Goal: Information Seeking & Learning: Find contact information

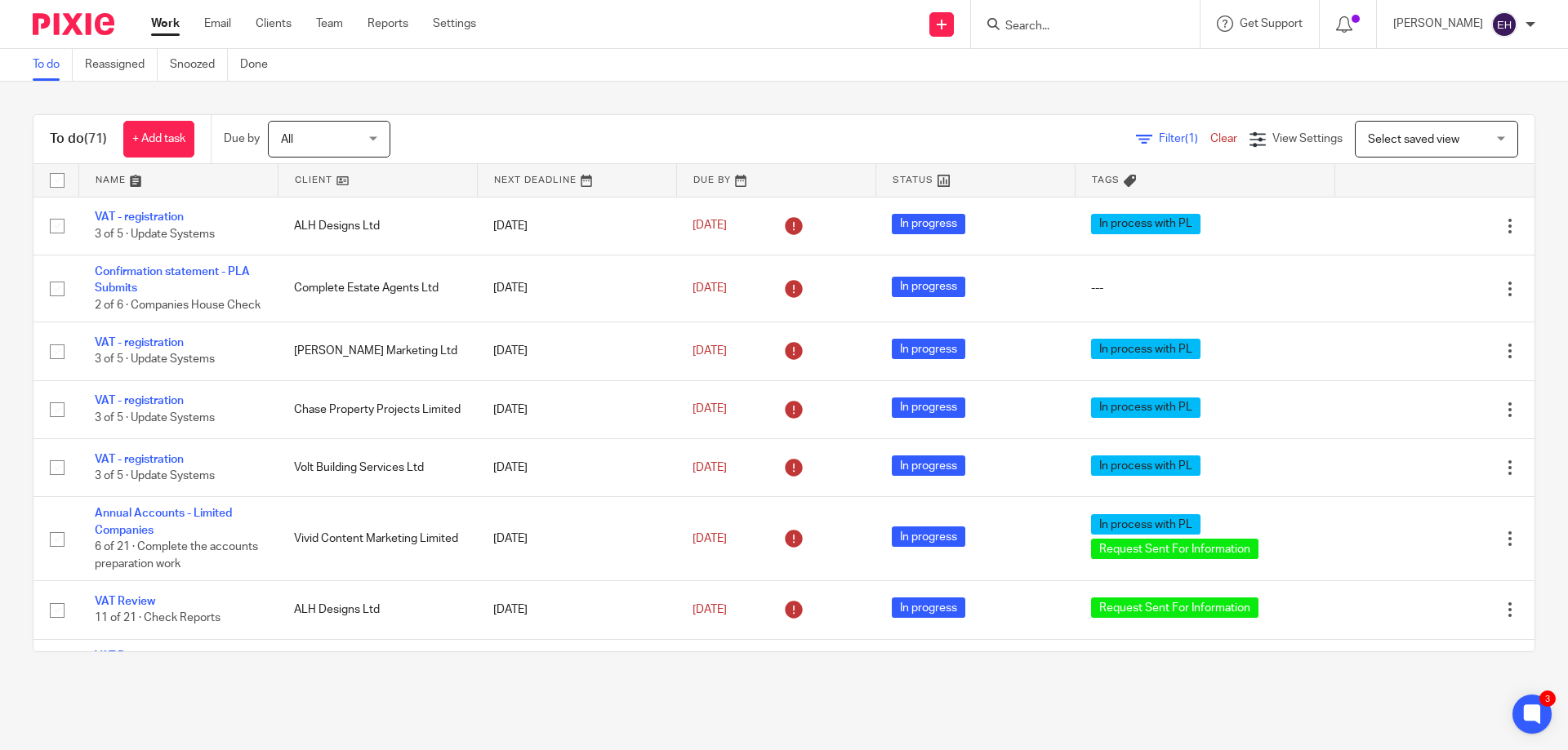
click at [132, 181] on link at bounding box center [178, 181] width 199 height 33
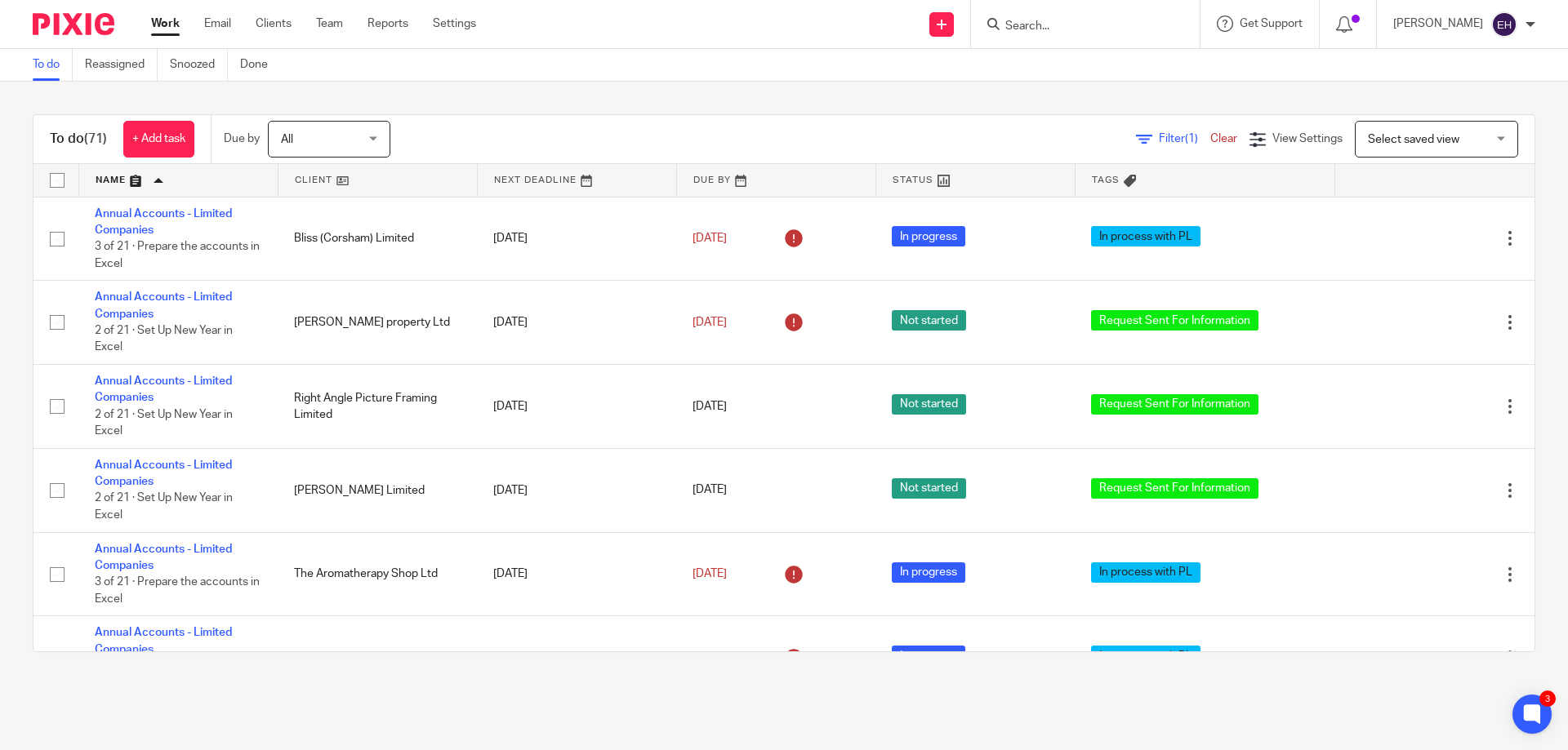
click at [1086, 25] on input "Search" at bounding box center [1076, 26] width 147 height 14
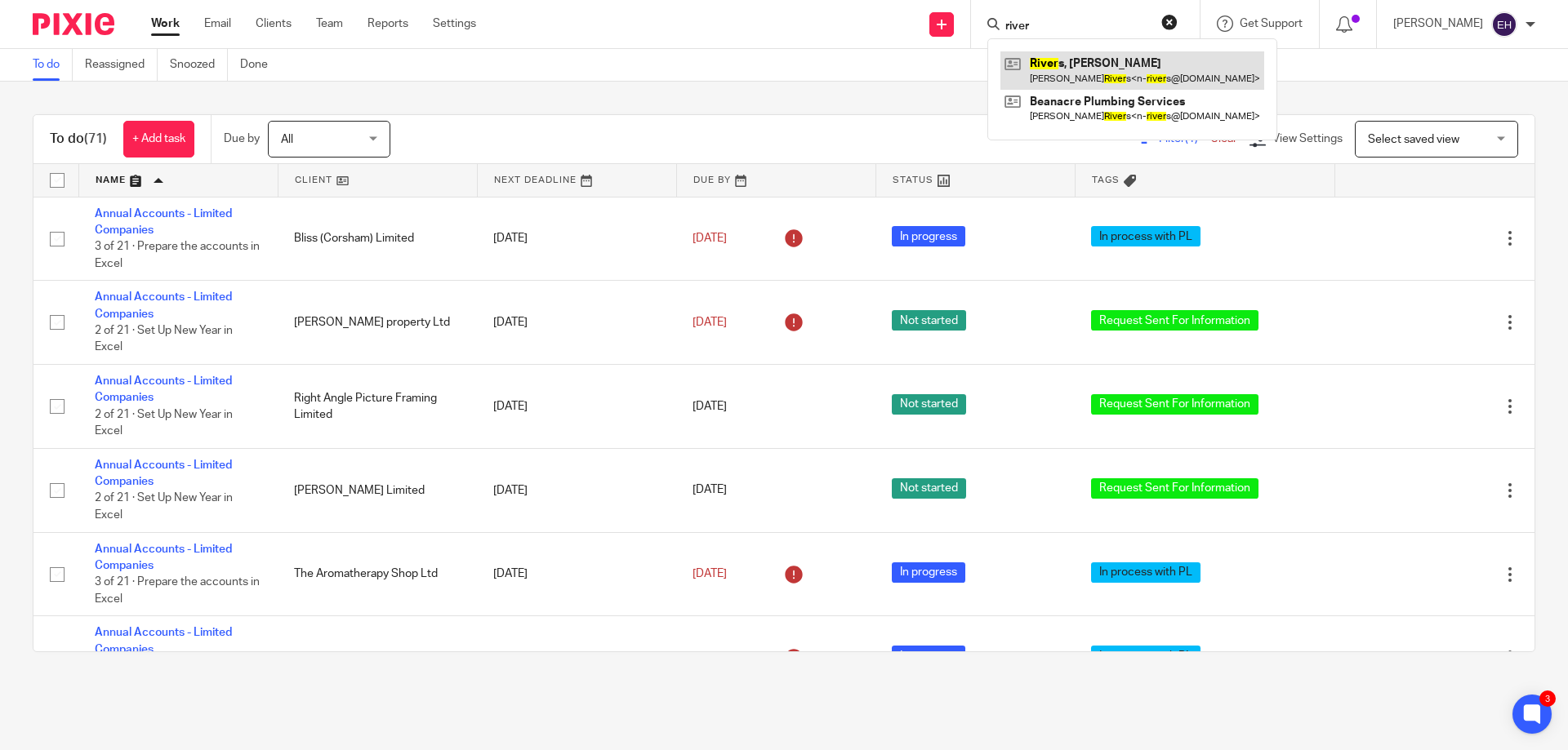
type input "river"
click at [1093, 74] on link at bounding box center [1132, 70] width 264 height 37
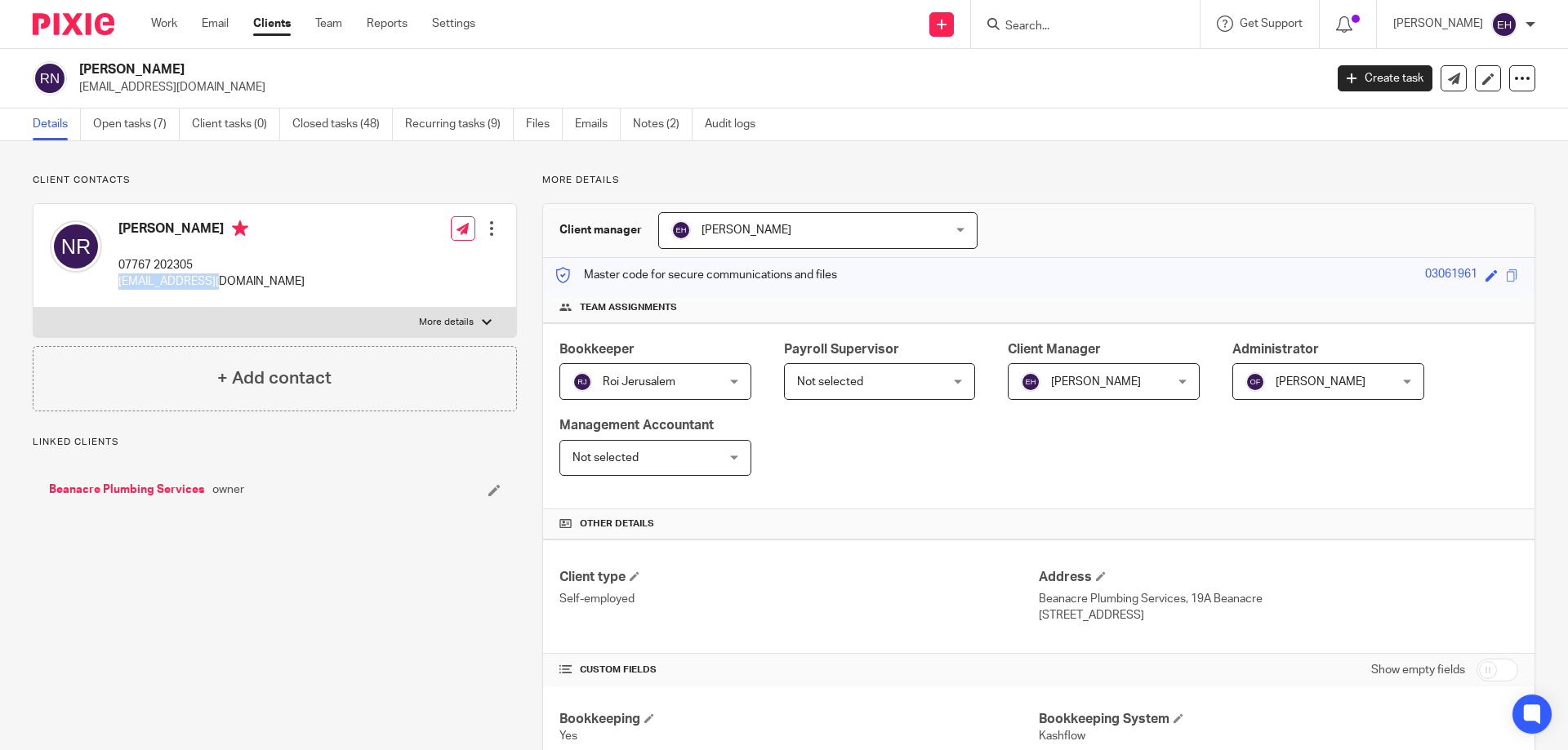
drag, startPoint x: 0, startPoint y: 0, endPoint x: 210, endPoint y: 278, distance: 348.4
click at [210, 278] on div "Nigel Rivers 07767 202305 n-rivers@sky.com" at bounding box center [177, 255] width 254 height 86
copy p "n-rivers@sky.com"
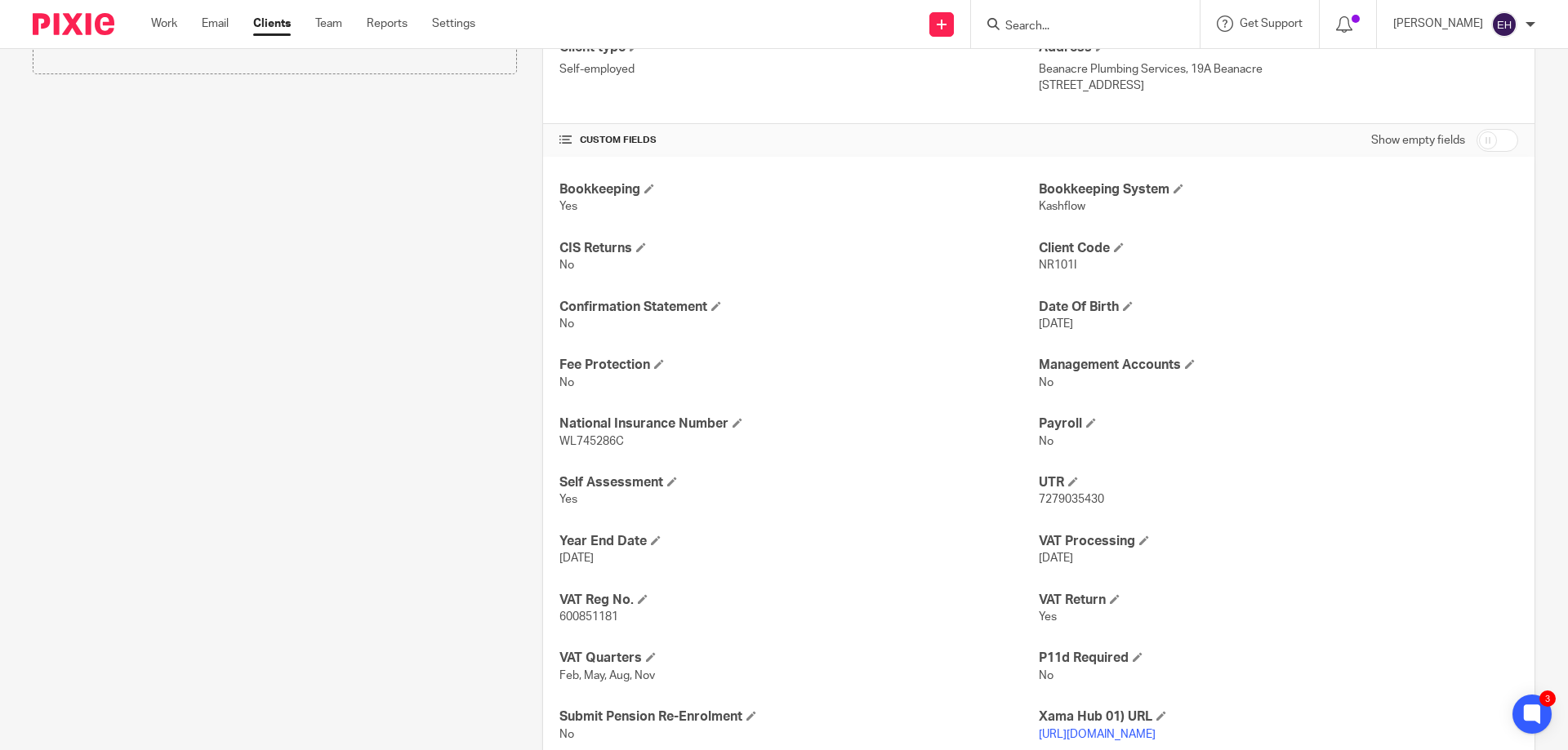
scroll to position [571, 0]
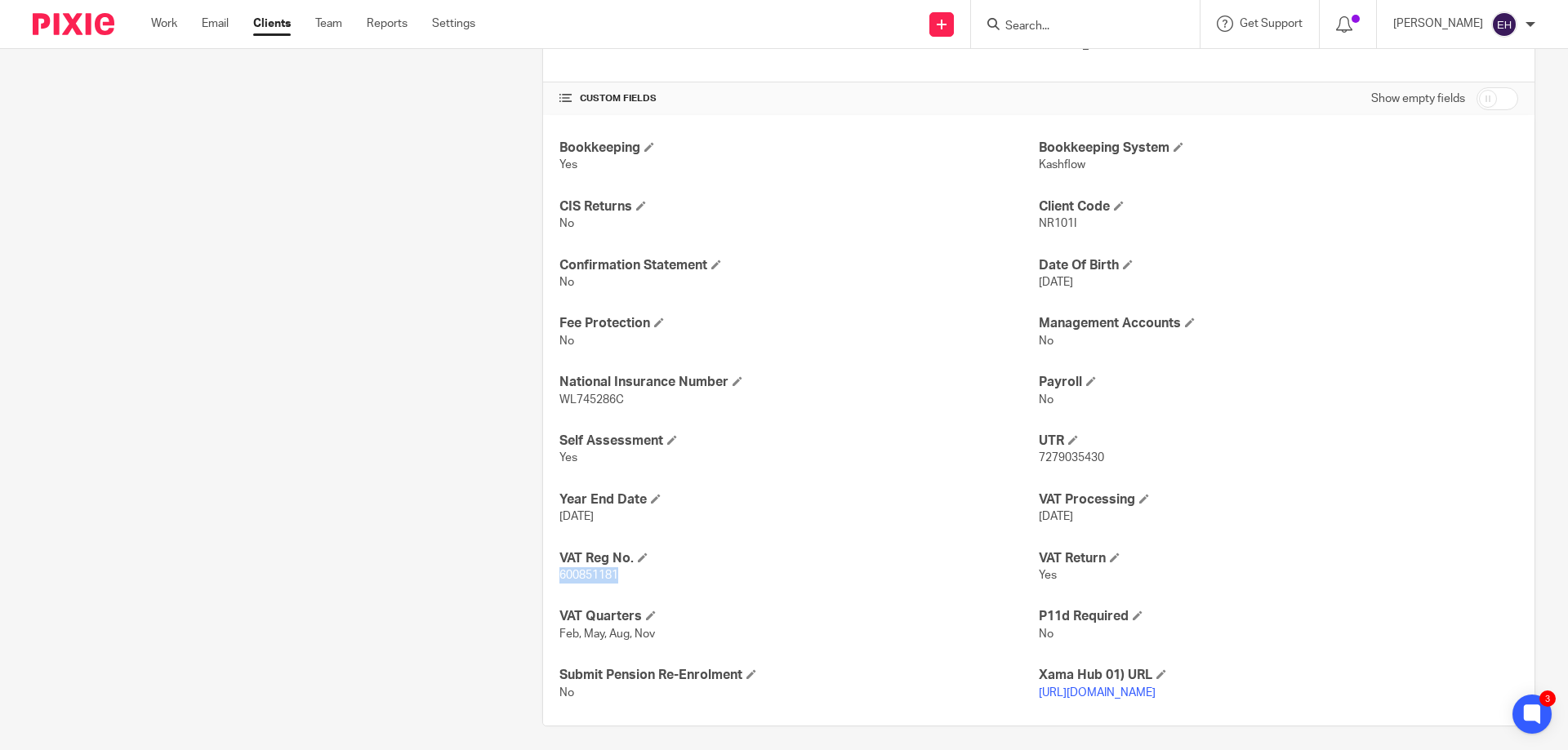
drag, startPoint x: 553, startPoint y: 578, endPoint x: 622, endPoint y: 583, distance: 69.2
click at [622, 583] on div "Bookkeeping Yes Bookkeeping System Kashflow CIS Returns No Client Code NR101I C…" at bounding box center [1038, 421] width 991 height 611
copy span "600851181"
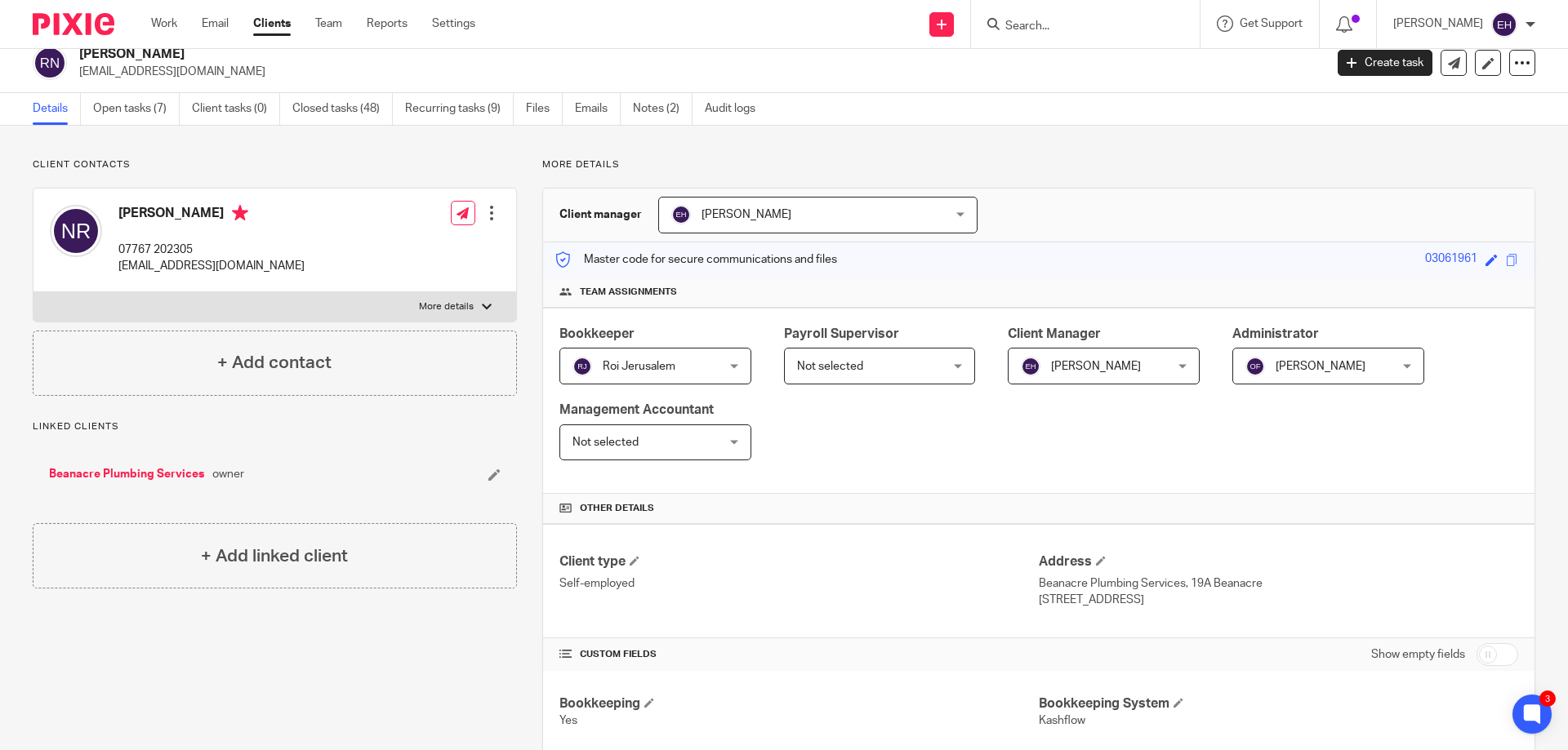
scroll to position [0, 0]
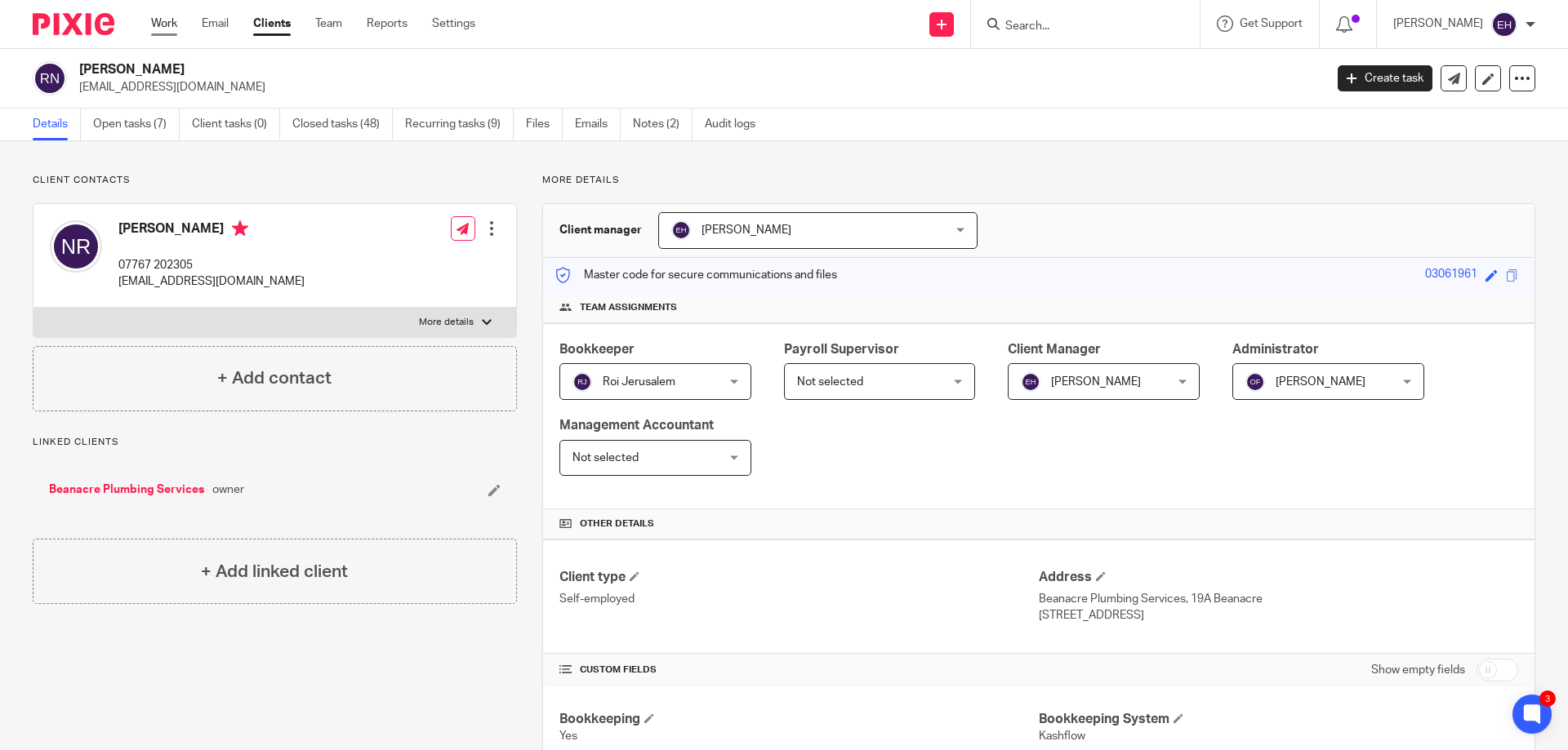
click at [162, 16] on link "Work" at bounding box center [163, 23] width 26 height 16
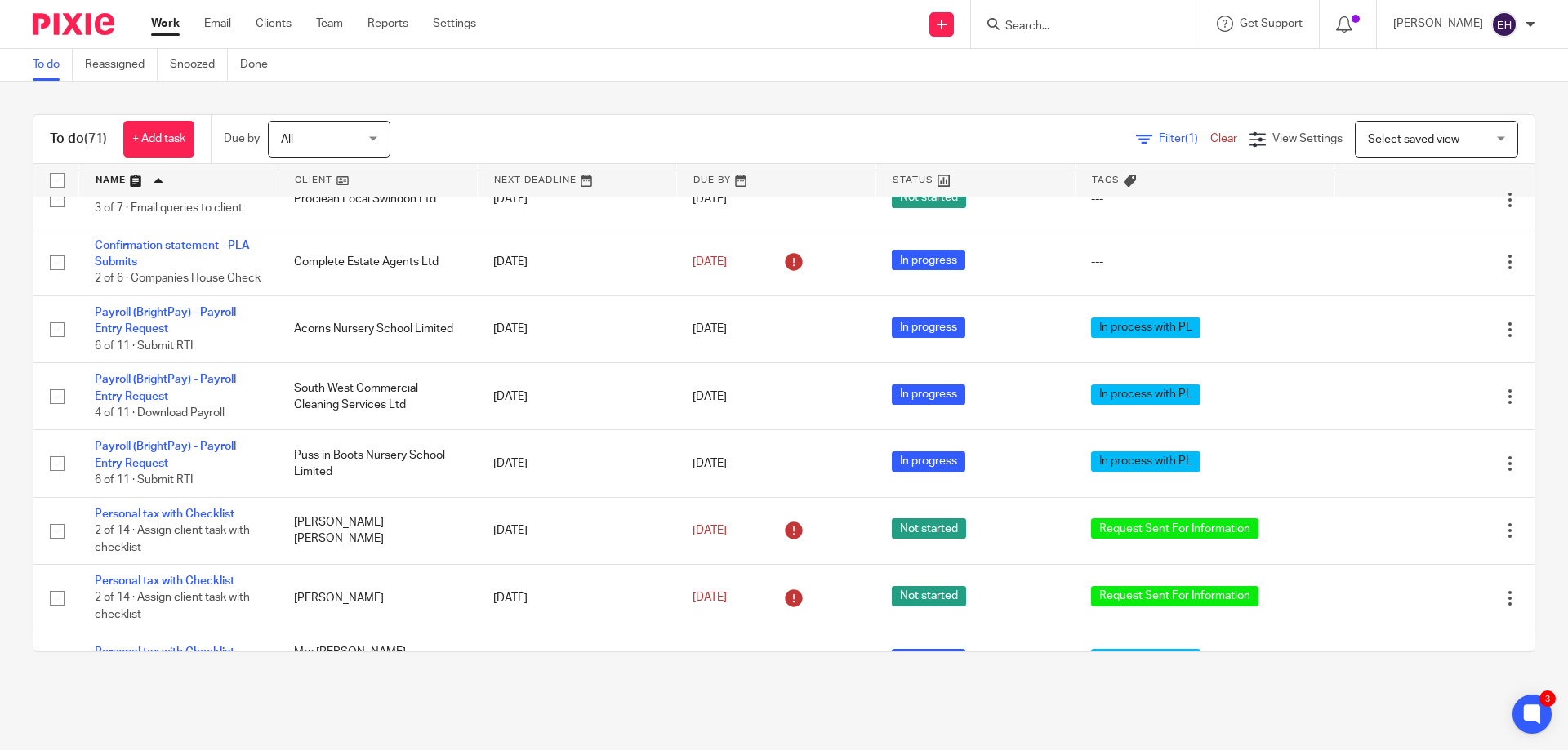
scroll to position [1470, 0]
